Goal: Find specific page/section: Find specific page/section

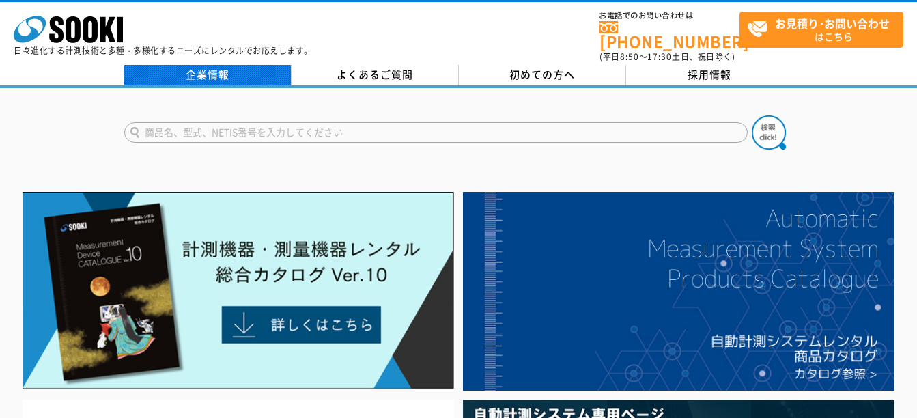
click at [211, 67] on link "企業情報" at bounding box center [207, 75] width 167 height 20
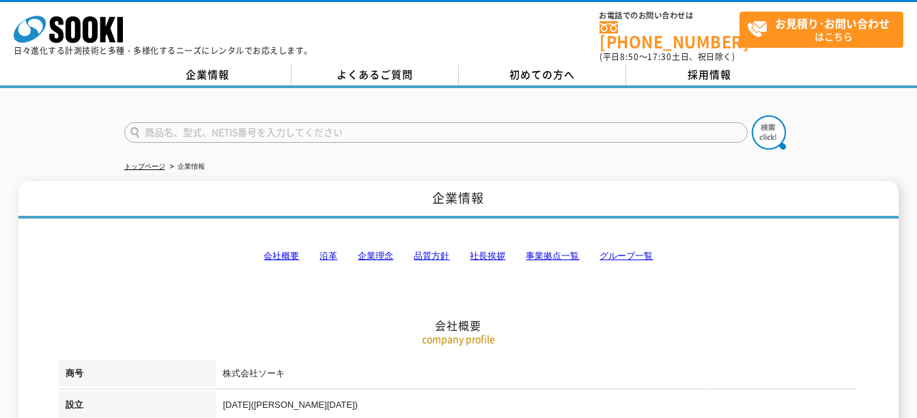
click at [565, 251] on link "事業拠点一覧" at bounding box center [552, 256] width 53 height 10
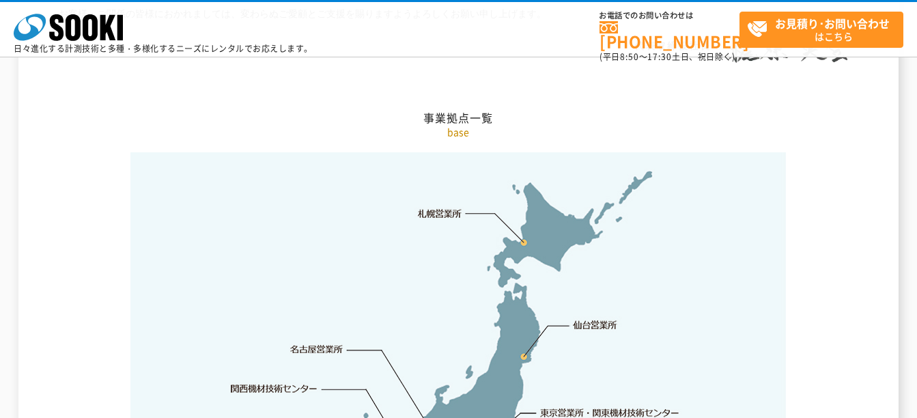
scroll to position [2946, 0]
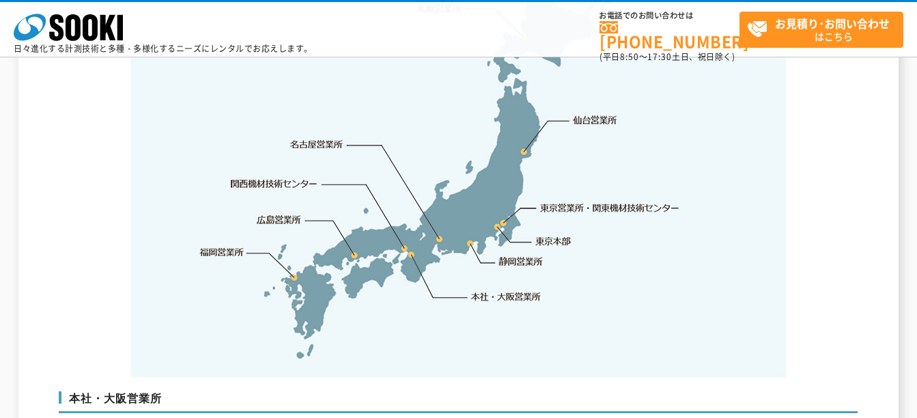
click at [499, 289] on link "本社・大阪営業所" at bounding box center [506, 296] width 72 height 14
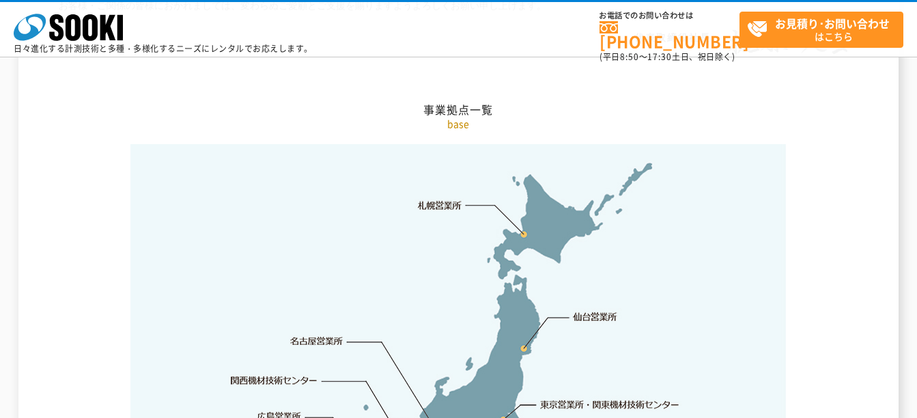
scroll to position [2954, 0]
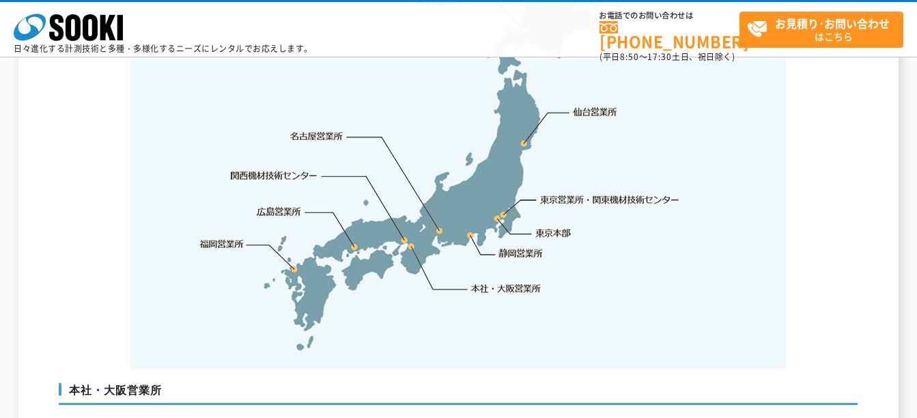
click at [289, 169] on link "関西機材技術センター" at bounding box center [274, 176] width 87 height 14
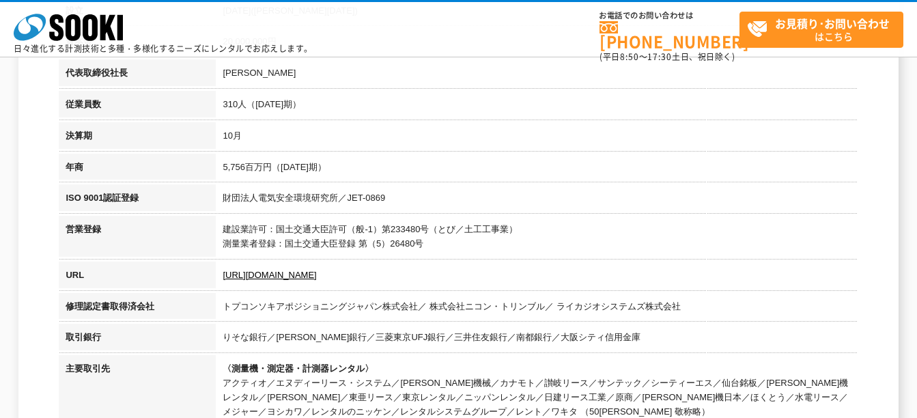
scroll to position [0, 0]
